Goal: Task Accomplishment & Management: Use online tool/utility

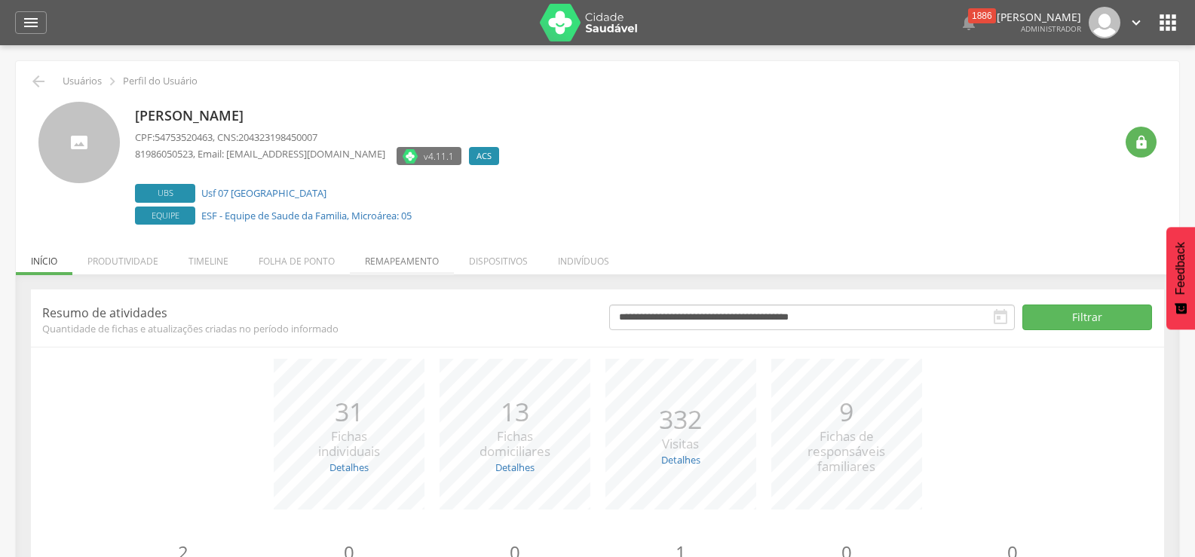
click at [399, 260] on li "Remapeamento" at bounding box center [402, 257] width 104 height 35
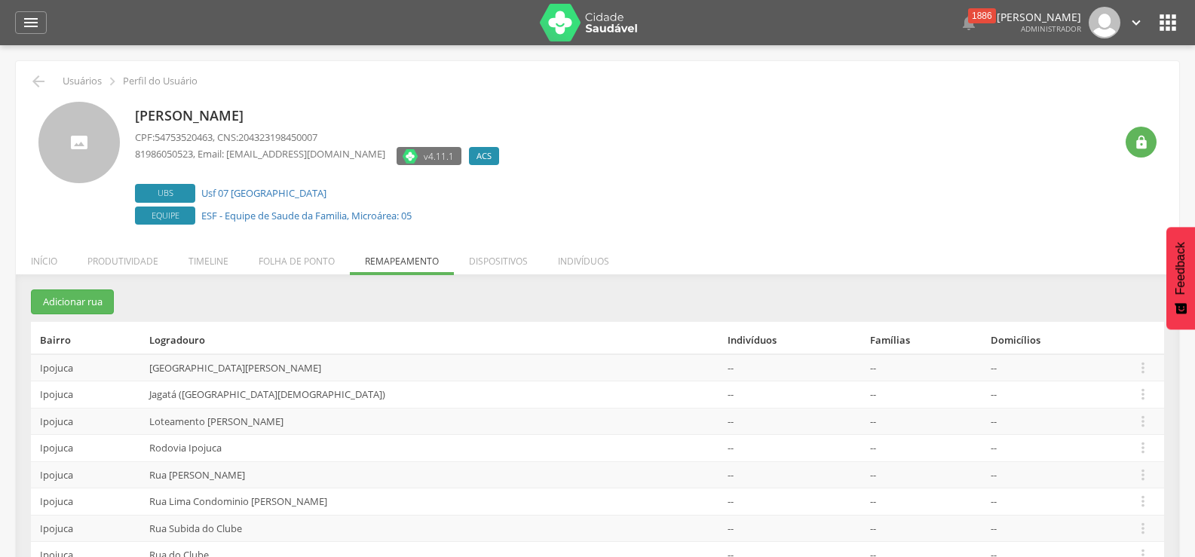
click at [1133, 383] on td " Editar Alocar famílias Desalocar famílias Desvincular ACS" at bounding box center [1145, 394] width 35 height 27
click at [1137, 399] on icon "" at bounding box center [1142, 394] width 17 height 17
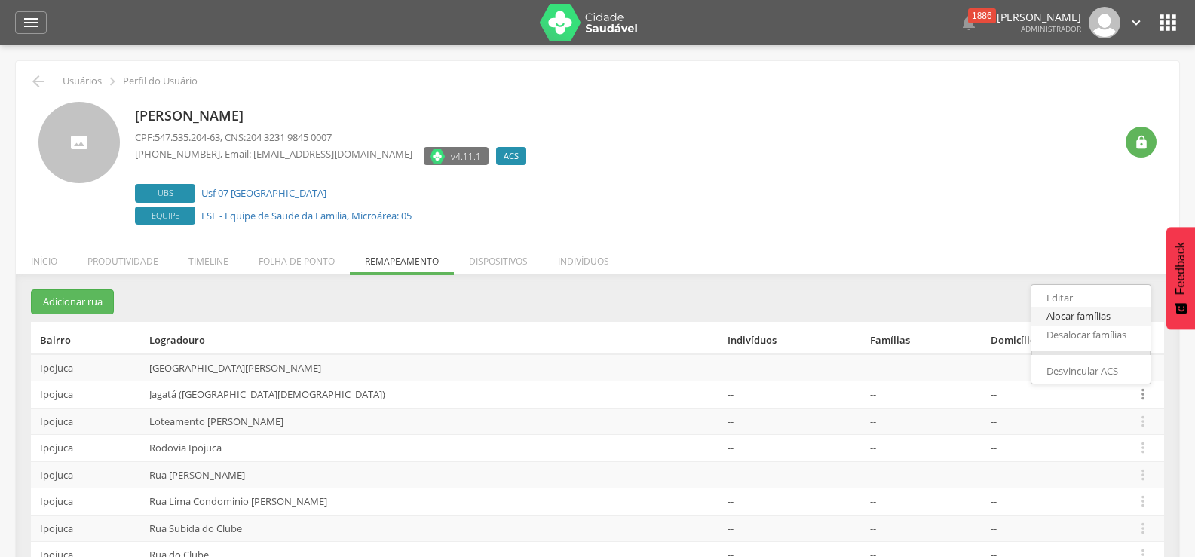
click at [1069, 320] on link "Alocar famílias" at bounding box center [1090, 316] width 119 height 19
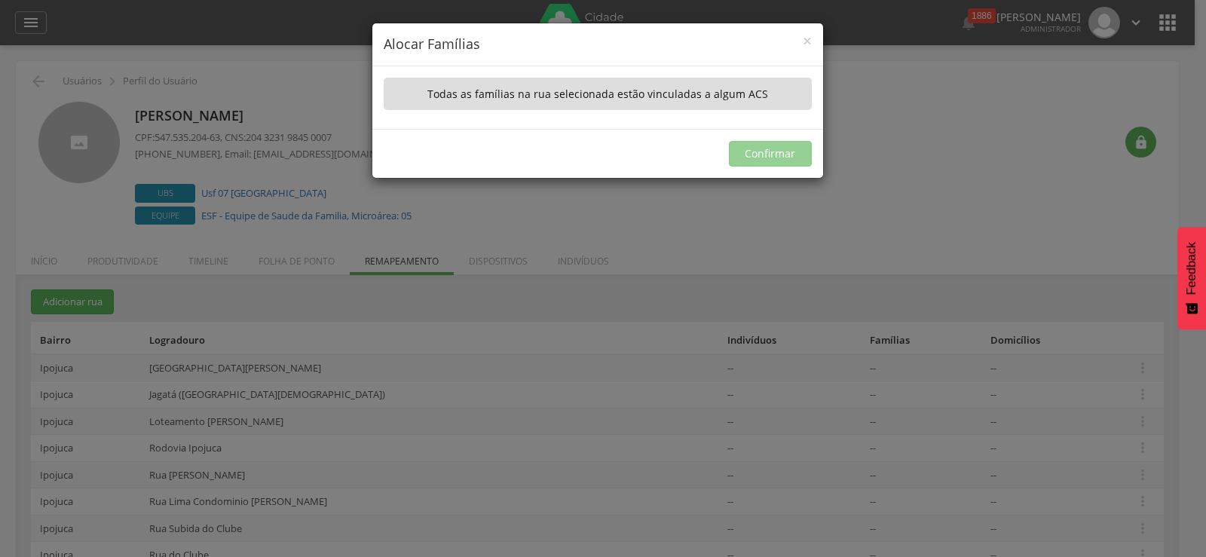
click at [815, 42] on div "× Alocar Famílias" at bounding box center [597, 44] width 451 height 43
click at [812, 42] on div "× Alocar Famílias" at bounding box center [597, 44] width 451 height 43
click at [806, 37] on span "×" at bounding box center [807, 40] width 9 height 21
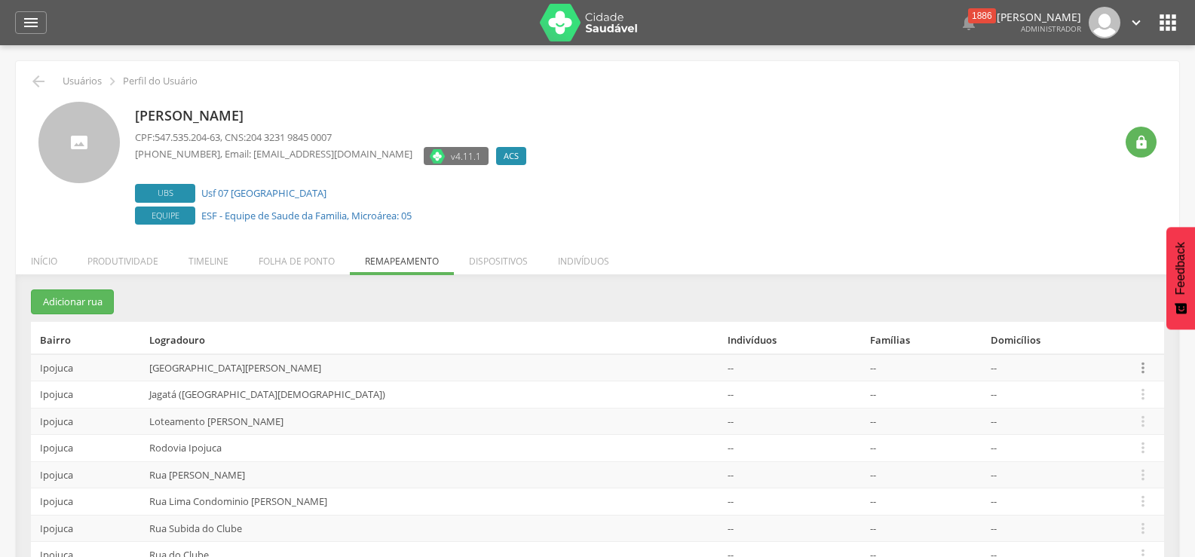
click at [1141, 369] on icon "" at bounding box center [1142, 368] width 17 height 17
click at [1056, 289] on link "Alocar famílias" at bounding box center [1090, 289] width 119 height 19
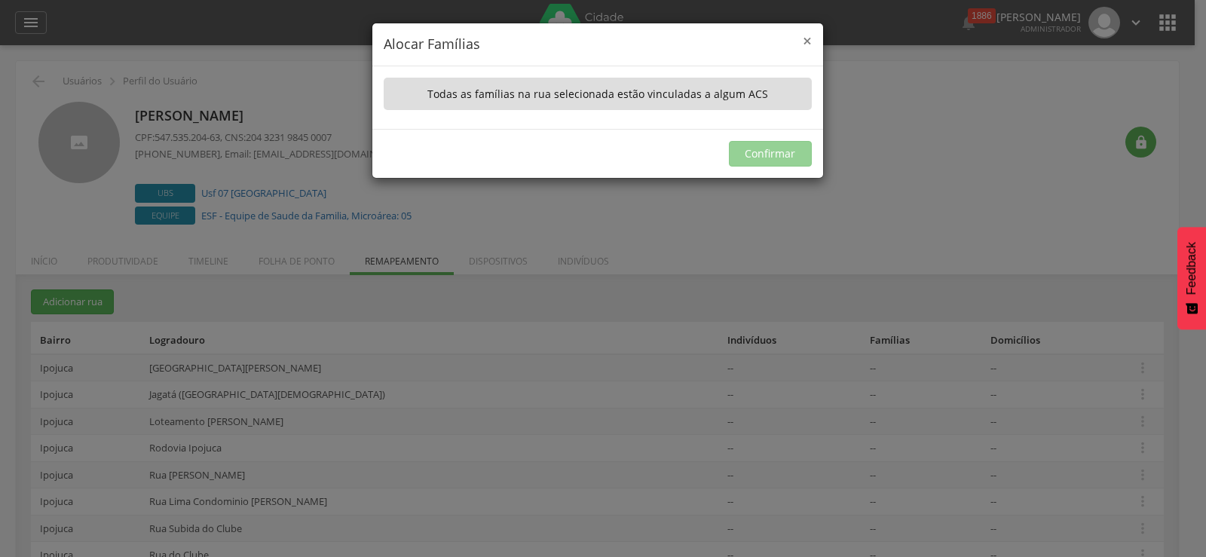
click at [807, 38] on span "×" at bounding box center [807, 40] width 9 height 21
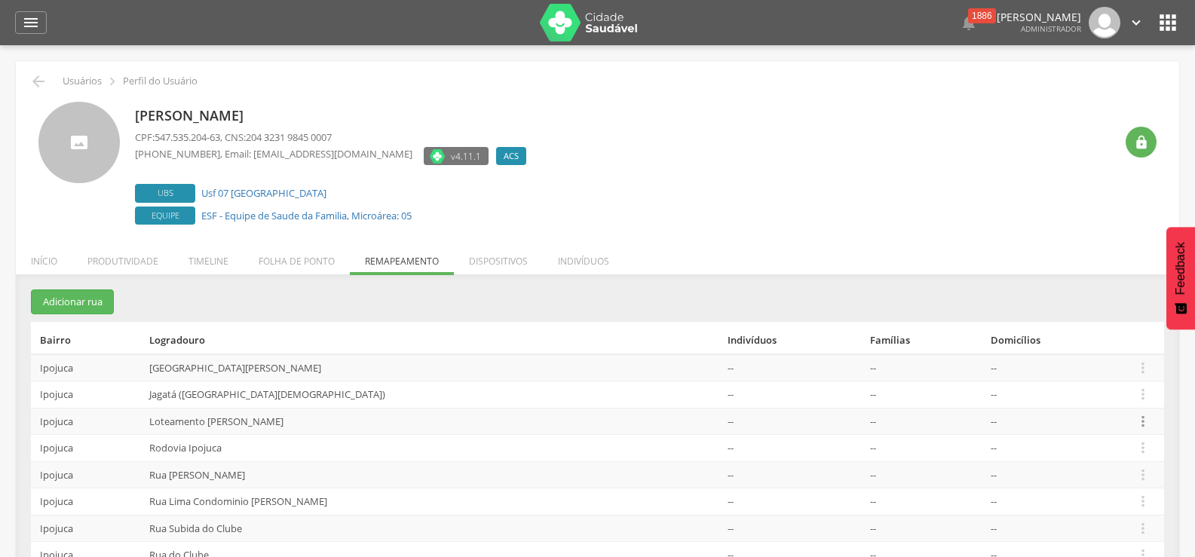
click at [1134, 426] on icon "" at bounding box center [1142, 421] width 17 height 17
click at [1074, 344] on link "Alocar famílias" at bounding box center [1090, 343] width 119 height 19
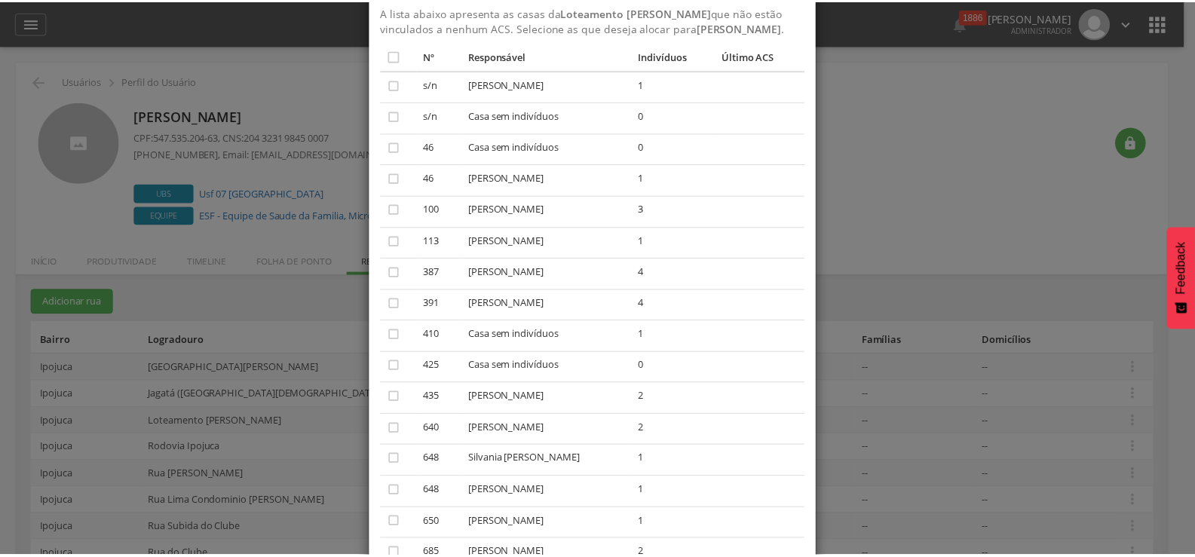
scroll to position [38, 0]
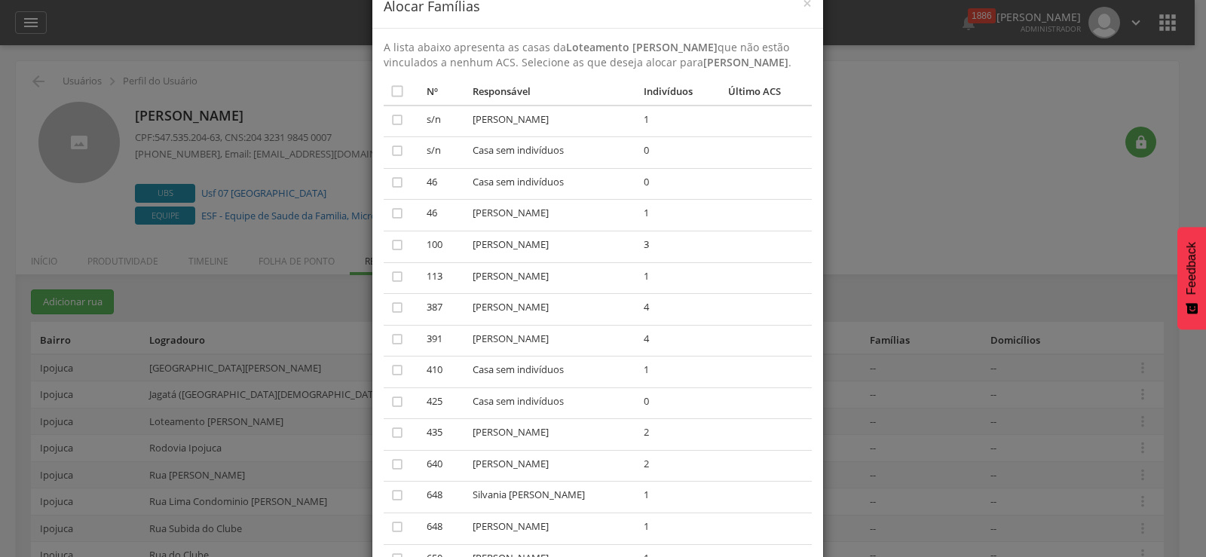
click at [796, 3] on h4 "Alocar Famílias" at bounding box center [598, 7] width 428 height 20
click at [803, 2] on span "×" at bounding box center [807, 2] width 9 height 21
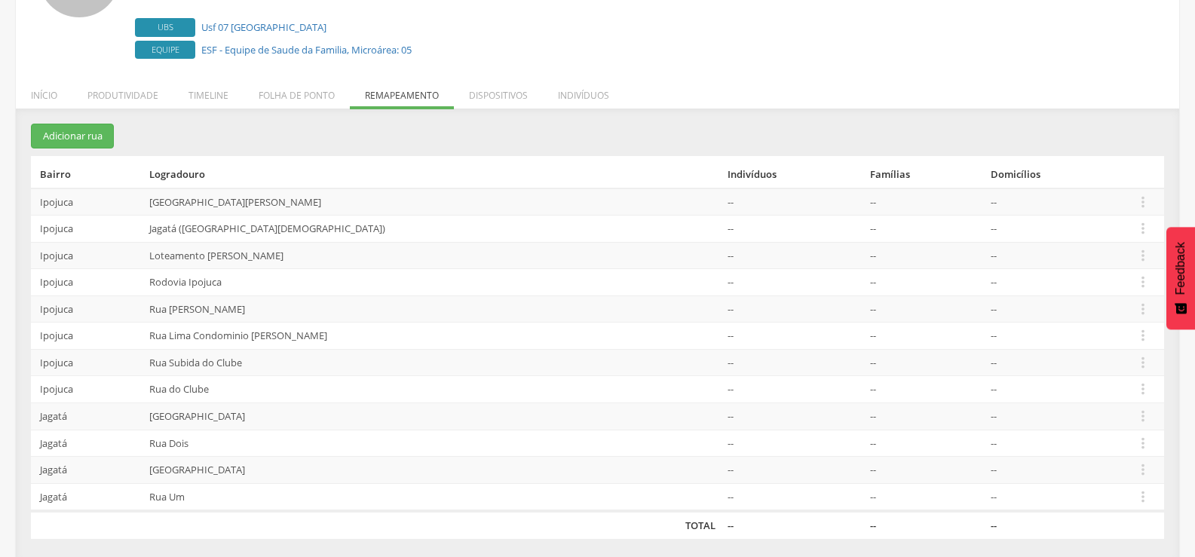
scroll to position [171, 0]
